Goal: Find specific page/section: Find specific page/section

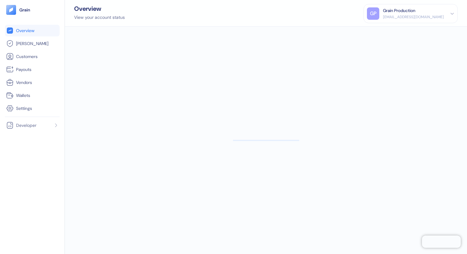
click at [64, 13] on div "Overview [PERSON_NAME] Customers Payouts Vendors Wallets Settings Developer" at bounding box center [32, 127] width 65 height 254
click at [32, 30] on span "Overview" at bounding box center [25, 31] width 18 height 6
